Goal: Information Seeking & Learning: Understand process/instructions

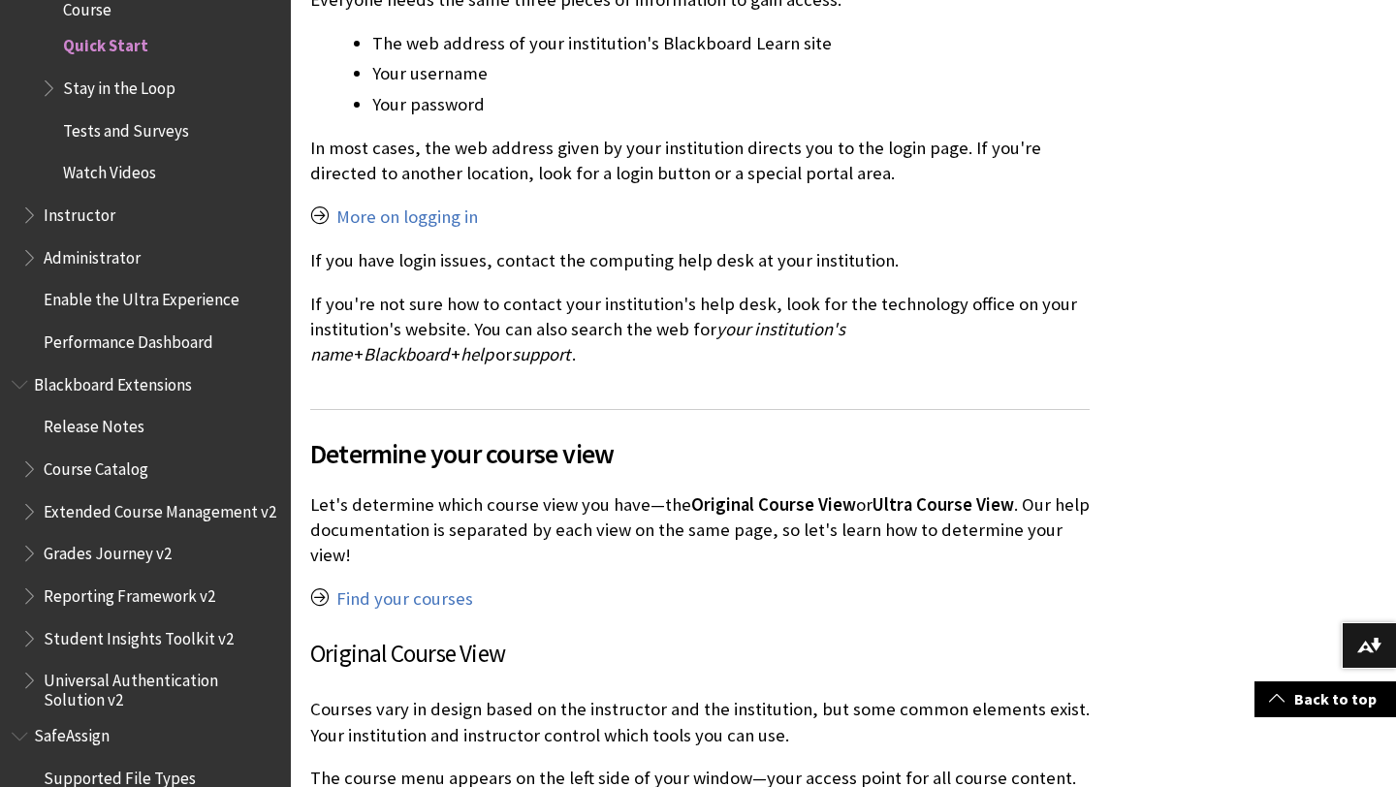
scroll to position [1078, 0]
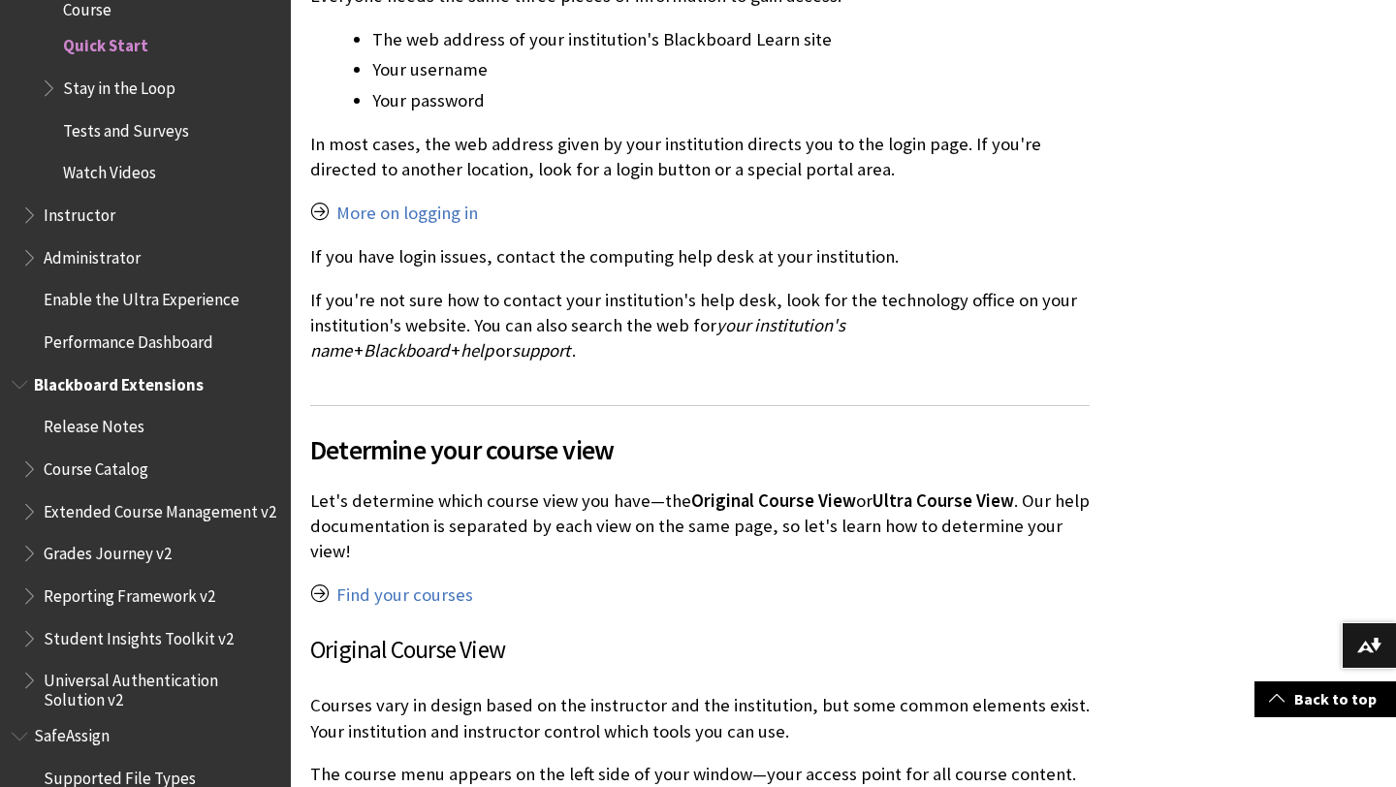
click at [118, 470] on span "Course Catalog" at bounding box center [96, 466] width 105 height 26
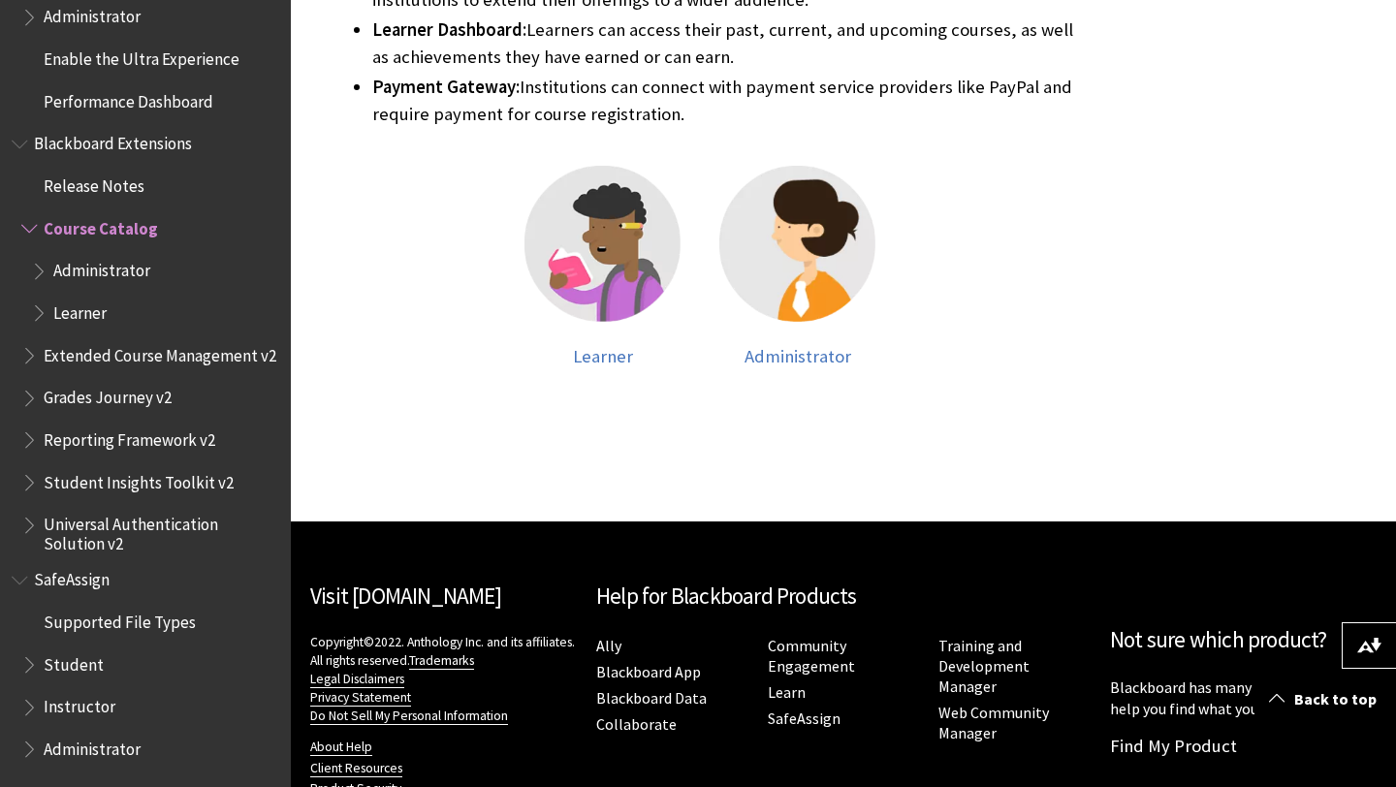
scroll to position [974, 0]
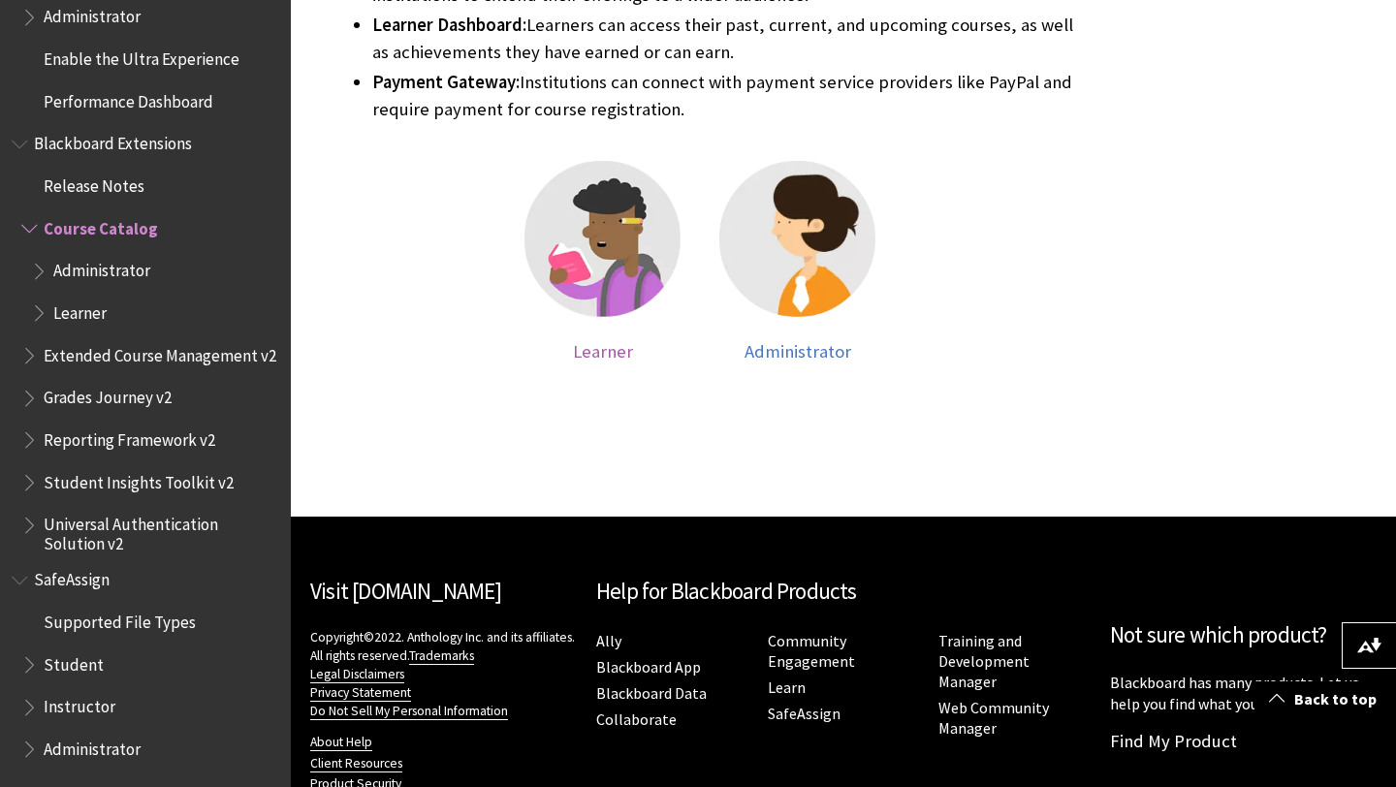
click at [652, 199] on img at bounding box center [602, 239] width 156 height 156
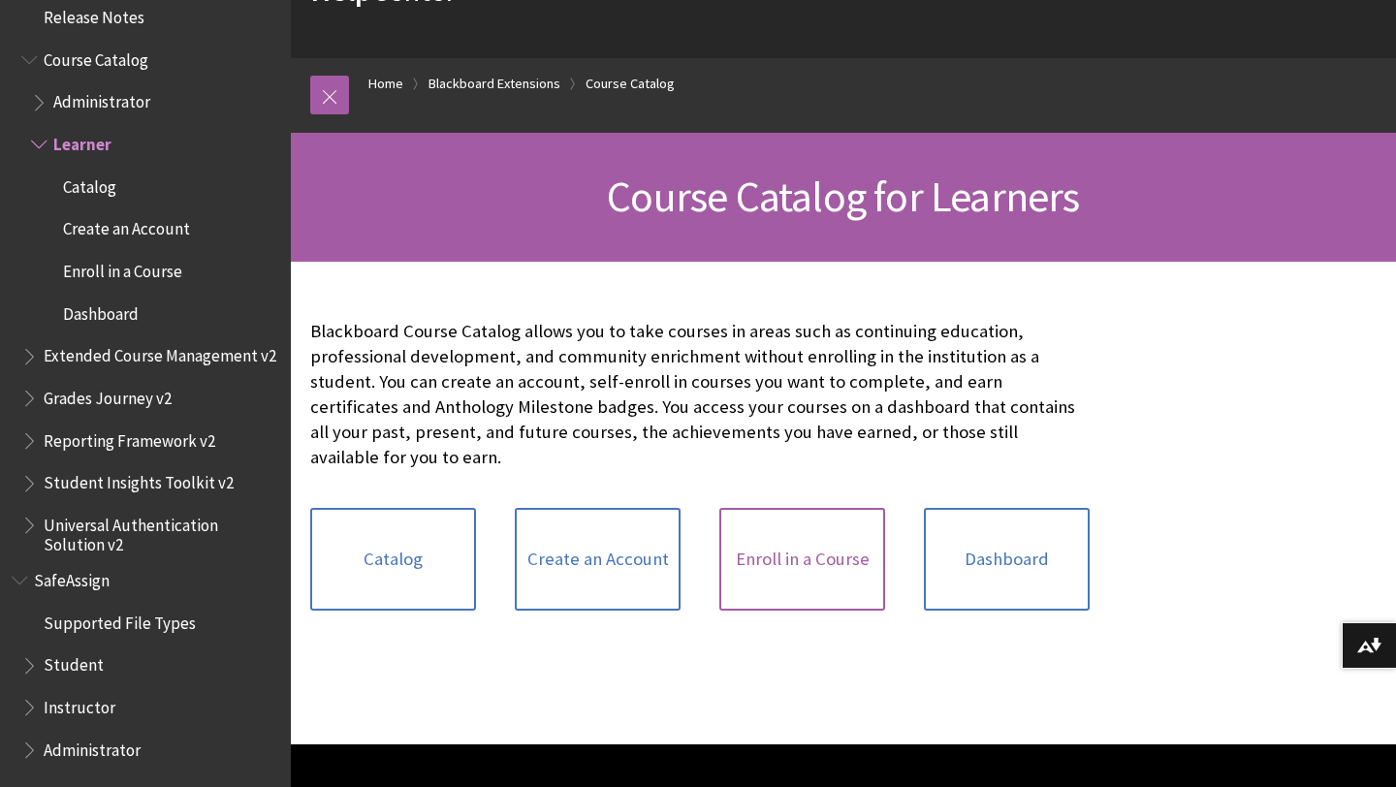
scroll to position [146, 0]
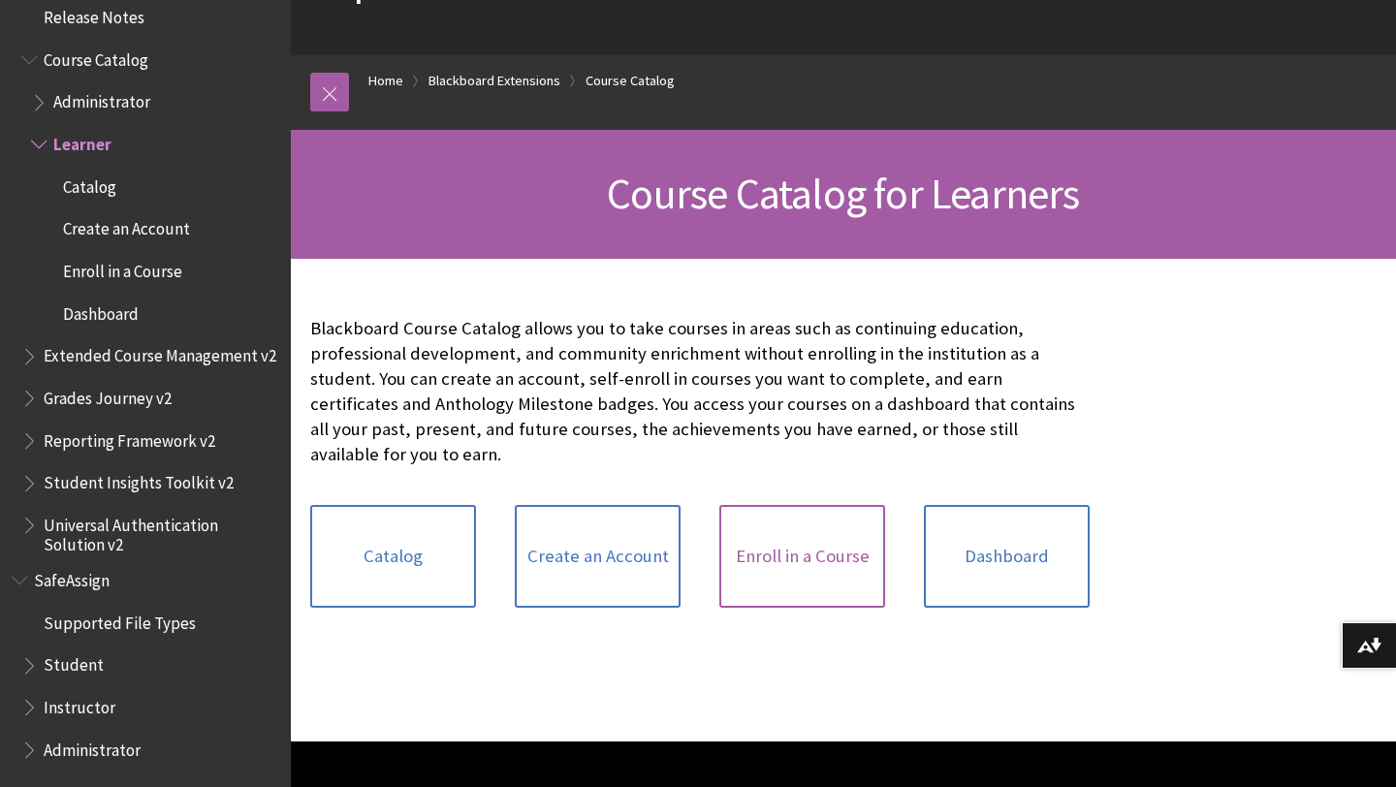
click at [785, 569] on link "Enroll in a Course" at bounding box center [802, 556] width 166 height 103
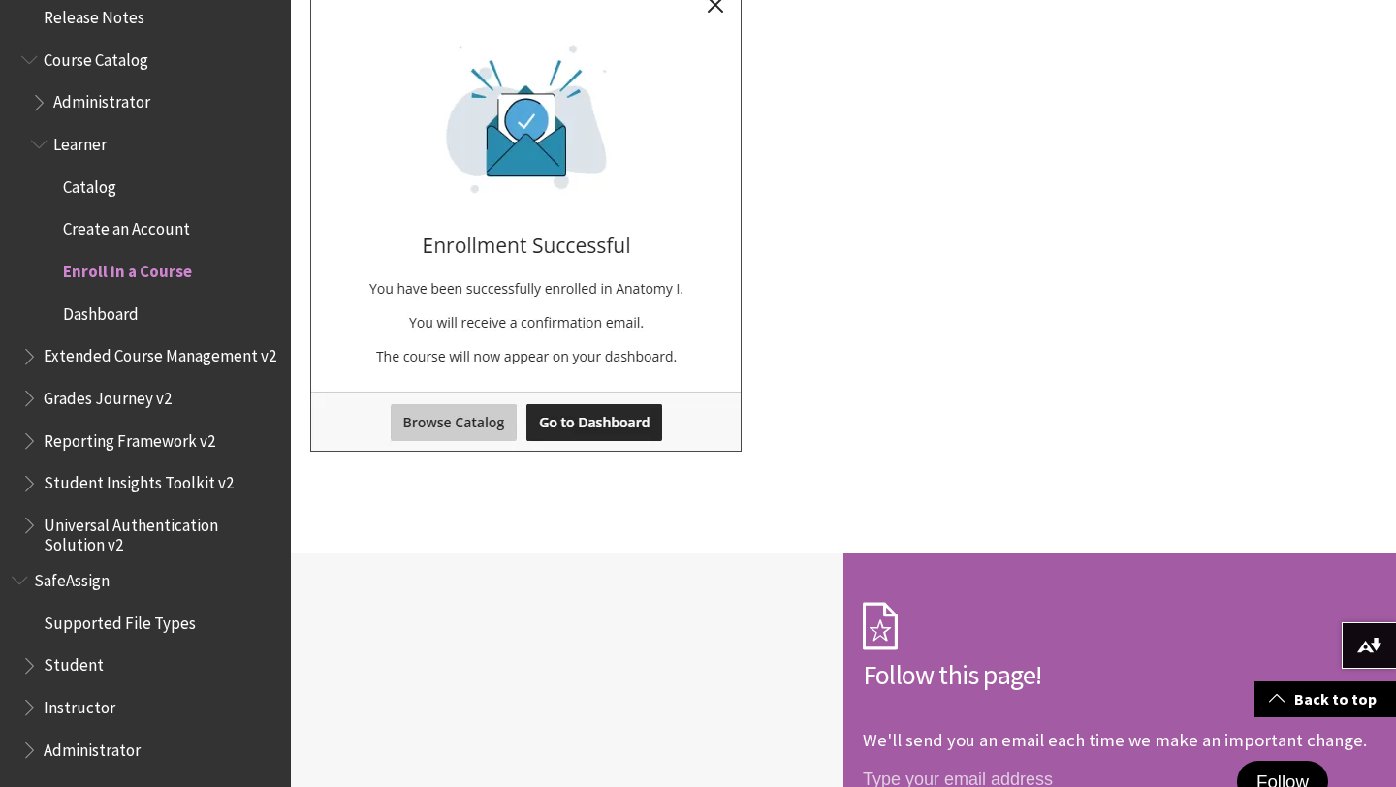
scroll to position [3184, 0]
